Goal: Information Seeking & Learning: Learn about a topic

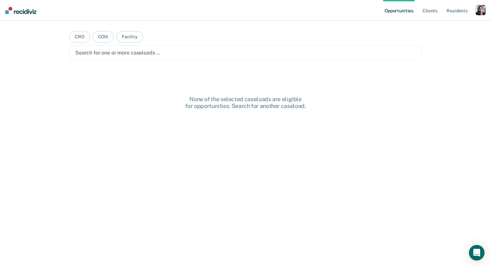
click at [476, 13] on div "button" at bounding box center [481, 10] width 10 height 10
click at [435, 30] on div "Profile How it works Log Out" at bounding box center [454, 35] width 63 height 32
click at [435, 28] on link "Profile" at bounding box center [455, 27] width 52 height 6
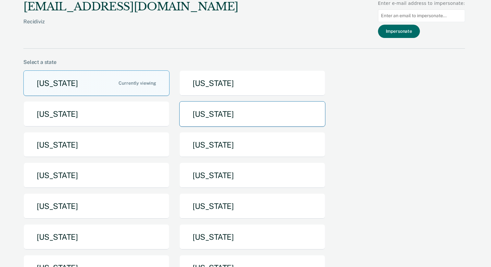
click at [201, 114] on button "Idaho" at bounding box center [252, 114] width 146 height 26
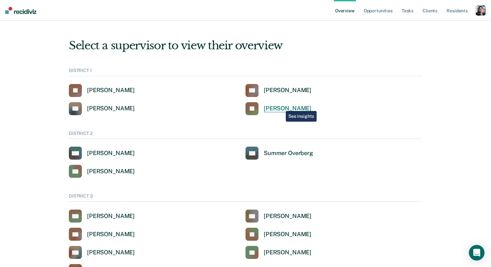
click at [281, 106] on div "Jeffery Schraeder" at bounding box center [288, 108] width 48 height 7
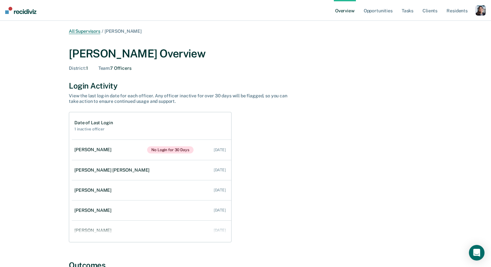
click at [91, 31] on link "All Supervisors" at bounding box center [85, 32] width 32 height 6
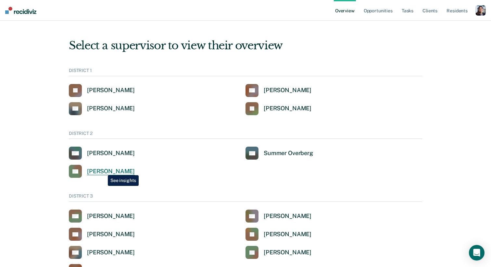
click at [103, 171] on div "Tyler Reynolds" at bounding box center [111, 171] width 48 height 7
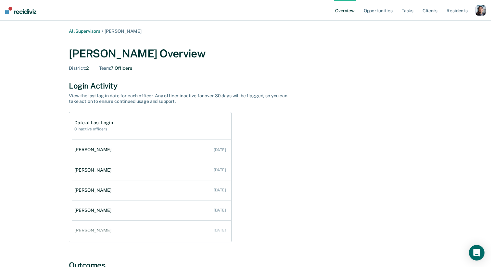
scroll to position [46, 0]
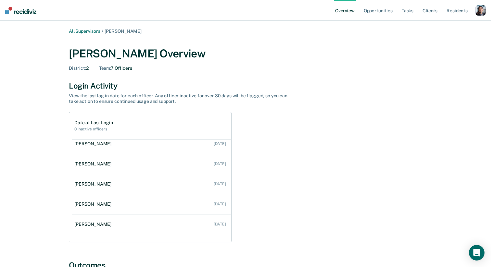
click at [93, 32] on link "All Supervisors" at bounding box center [85, 32] width 32 height 6
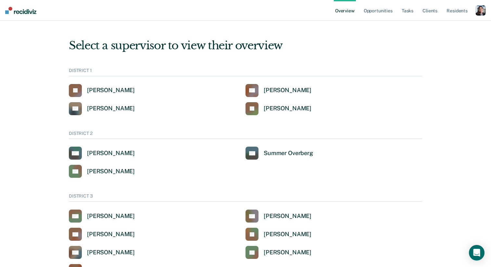
click at [481, 10] on div "button" at bounding box center [481, 10] width 10 height 10
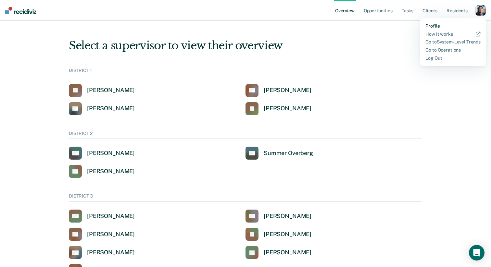
click at [437, 24] on link "Profile" at bounding box center [453, 26] width 55 height 6
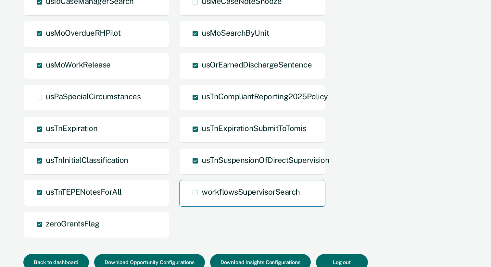
scroll to position [731, 0]
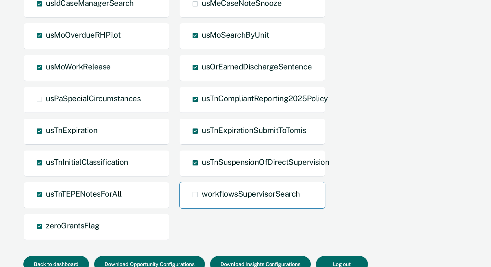
click at [295, 188] on div "workflowsSupervisorSearch" at bounding box center [252, 195] width 146 height 27
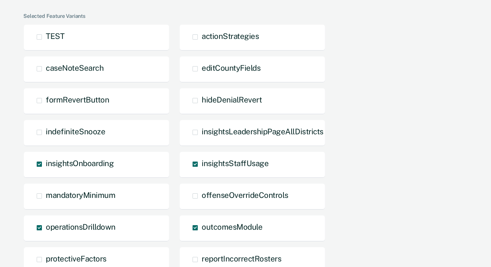
scroll to position [280, 0]
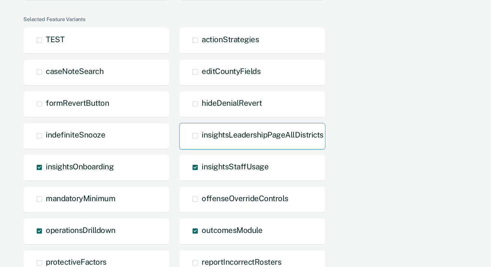
click at [277, 139] on span "insightsLeadershipPageAllDistricts" at bounding box center [263, 134] width 122 height 9
click at [202, 141] on input "insightsLeadershipPageAllDistricts" at bounding box center [202, 141] width 0 height 0
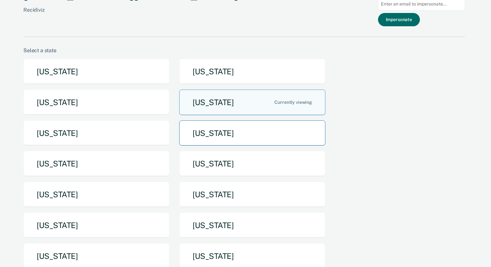
scroll to position [17, 0]
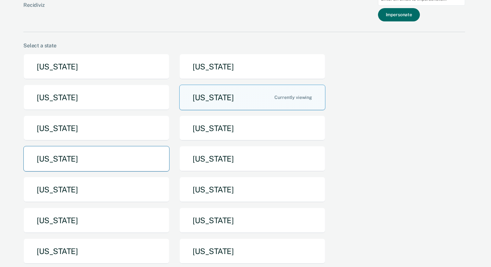
click at [127, 155] on button "Michigan" at bounding box center [96, 159] width 146 height 26
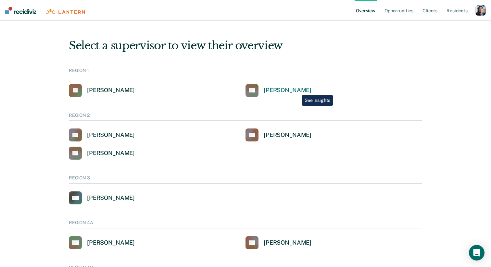
click at [298, 90] on div "Stephanie S Szwec-Gordon" at bounding box center [288, 90] width 48 height 7
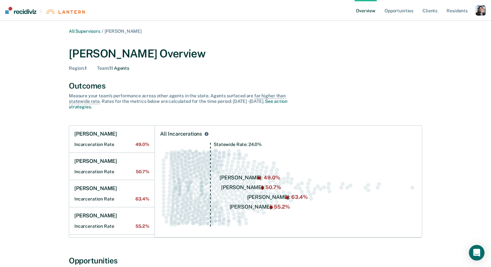
click at [478, 14] on div "button" at bounding box center [481, 10] width 10 height 10
click at [434, 23] on div "Profile How it works Log Out" at bounding box center [454, 34] width 63 height 32
click at [433, 27] on link "Profile" at bounding box center [455, 26] width 52 height 6
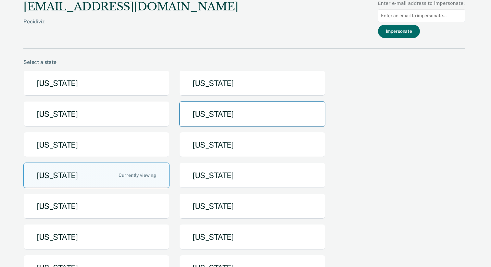
click at [224, 119] on button "Idaho" at bounding box center [252, 114] width 146 height 26
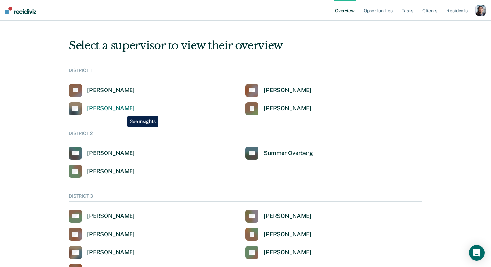
click at [122, 111] on div "Scott Flechsing" at bounding box center [111, 108] width 48 height 7
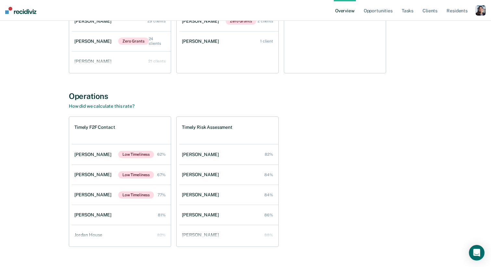
scroll to position [448, 0]
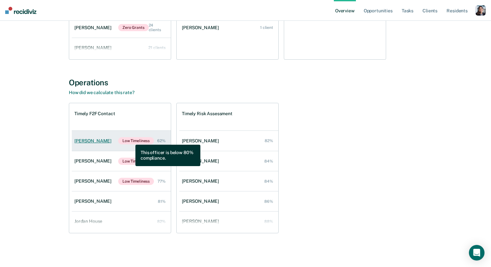
click at [131, 140] on span "Low Timeliness" at bounding box center [136, 140] width 36 height 7
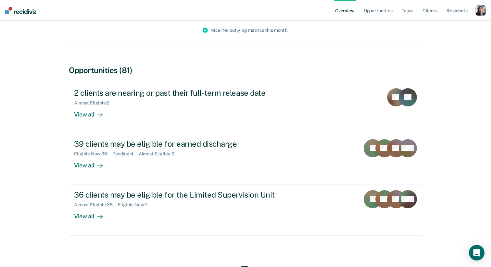
scroll to position [186, 0]
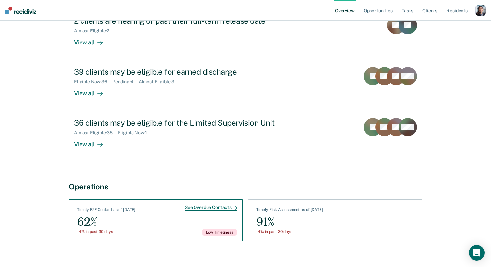
click at [148, 215] on div "See Overdue Contacts Timely F2F Contact as of September 9 62% -4% in past 30 da…" at bounding box center [156, 220] width 174 height 42
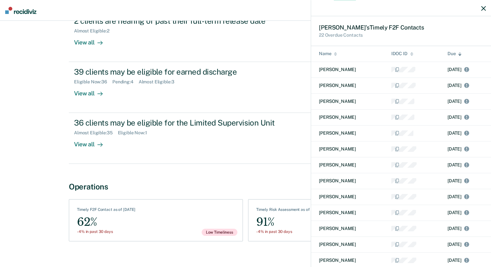
click at [46, 101] on div "Kelsey ’s Timely F2F Contact s 22 Overdue Contacts Name IDOC ID Due Christian P…" at bounding box center [245, 133] width 491 height 267
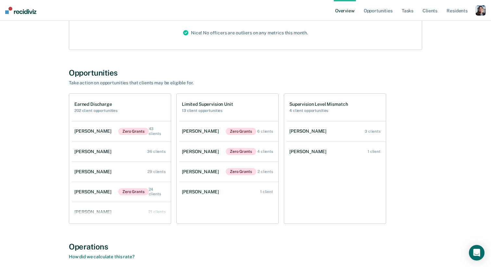
scroll to position [284, 0]
click at [480, 9] on div "button" at bounding box center [481, 10] width 10 height 10
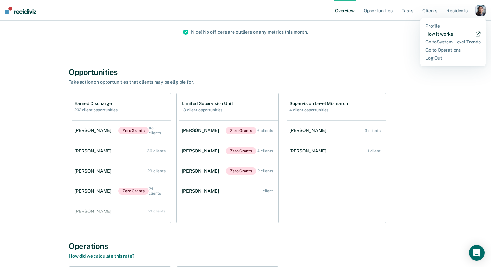
click at [439, 32] on link "How it works" at bounding box center [453, 35] width 55 height 6
click at [428, 26] on link "Profile" at bounding box center [453, 26] width 55 height 6
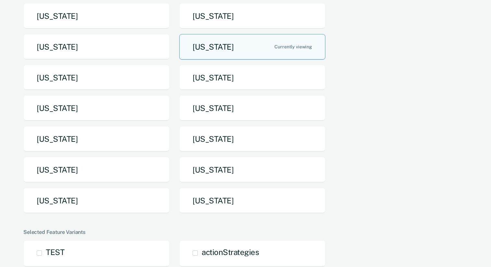
scroll to position [68, 0]
click at [243, 141] on button "North Dakota" at bounding box center [252, 139] width 146 height 26
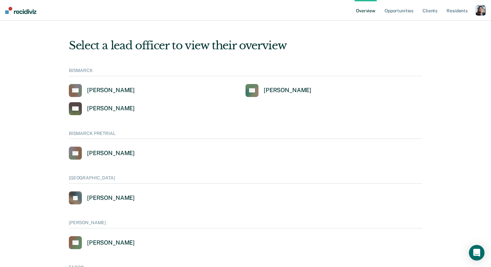
click at [480, 12] on div "button" at bounding box center [481, 10] width 10 height 10
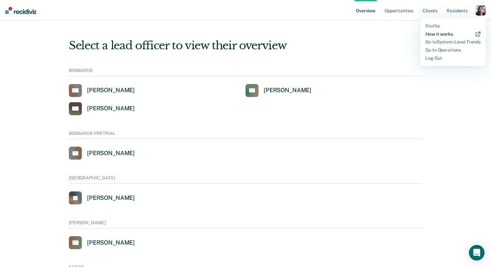
click at [437, 32] on link "How it works" at bounding box center [453, 35] width 55 height 6
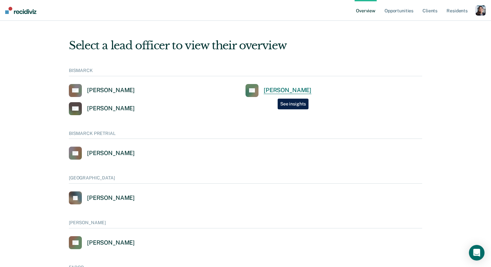
click at [273, 94] on div "Darin Ferderer" at bounding box center [288, 90] width 48 height 7
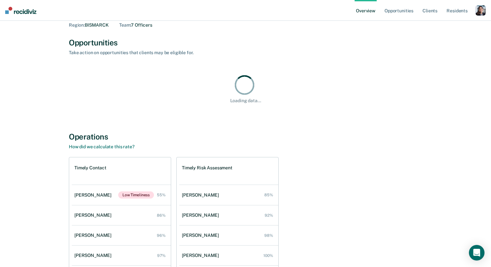
scroll to position [52, 0]
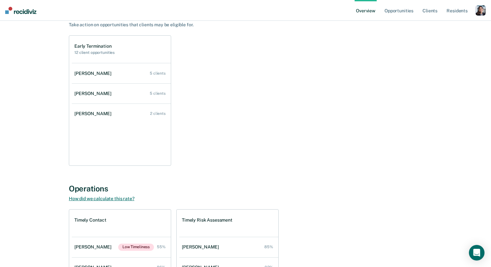
scroll to position [73, 0]
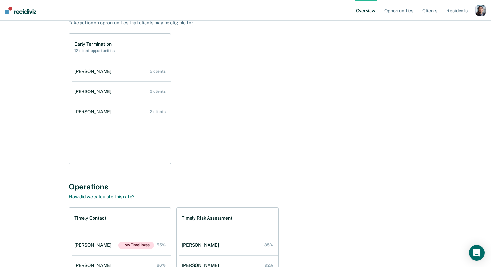
click at [103, 197] on link "How did we calculate this rate?" at bounding box center [102, 196] width 66 height 5
click at [479, 11] on div "button" at bounding box center [481, 10] width 10 height 10
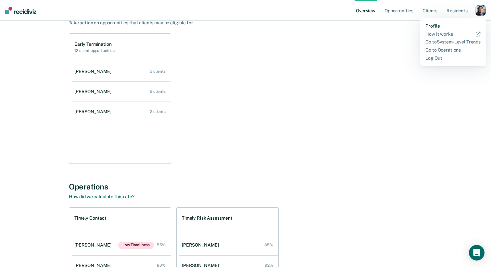
click at [429, 24] on link "Profile" at bounding box center [453, 26] width 55 height 6
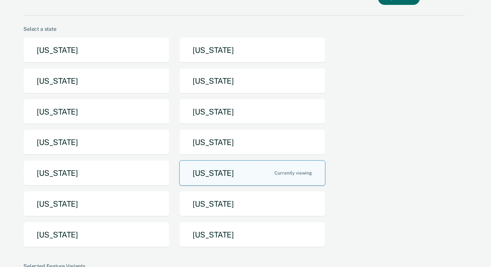
scroll to position [17, 0]
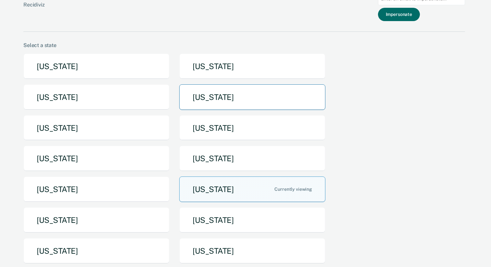
click at [228, 96] on button "Idaho" at bounding box center [252, 97] width 146 height 26
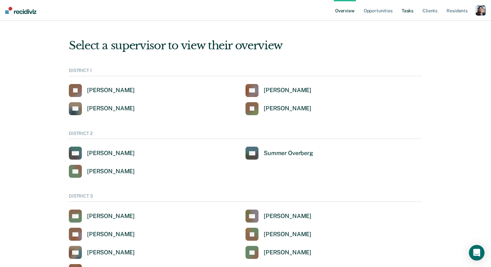
click at [405, 9] on link "Tasks" at bounding box center [408, 10] width 14 height 21
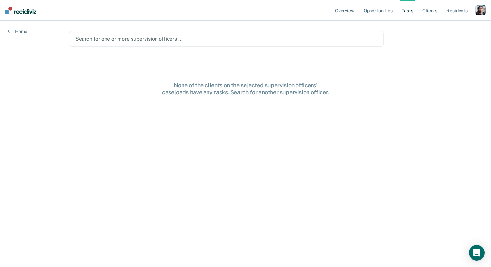
click at [474, 10] on ul "Overview Opportunities Tasks Client s Resident s" at bounding box center [405, 10] width 142 height 21
click at [480, 10] on div "button" at bounding box center [481, 10] width 10 height 10
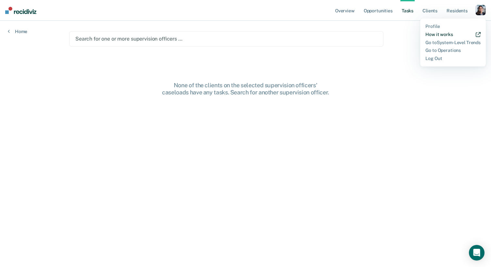
click at [447, 36] on link "How it works" at bounding box center [453, 35] width 55 height 6
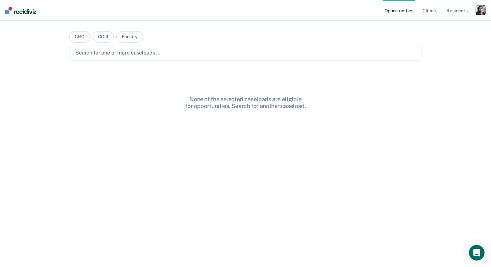
click at [479, 6] on div "button" at bounding box center [481, 10] width 10 height 10
click at [434, 26] on link "Profile" at bounding box center [455, 27] width 52 height 6
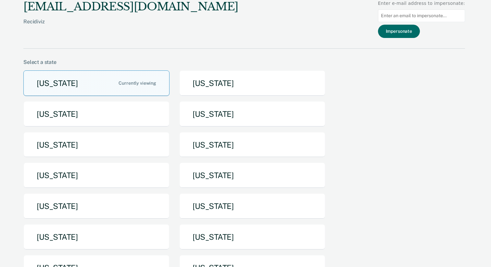
click at [424, 14] on input at bounding box center [421, 15] width 87 height 13
type input "brady.land@nebraska.gov"
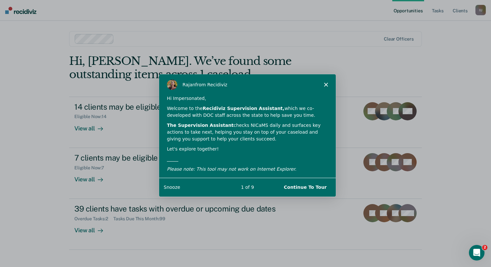
click at [325, 85] on polygon "Close" at bounding box center [326, 85] width 4 height 4
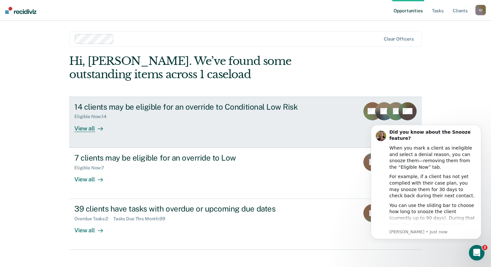
click at [286, 141] on link "14 clients may be eligible for an override to Conditional Low Risk Eligible Now…" at bounding box center [245, 122] width 353 height 51
